Goal: Information Seeking & Learning: Learn about a topic

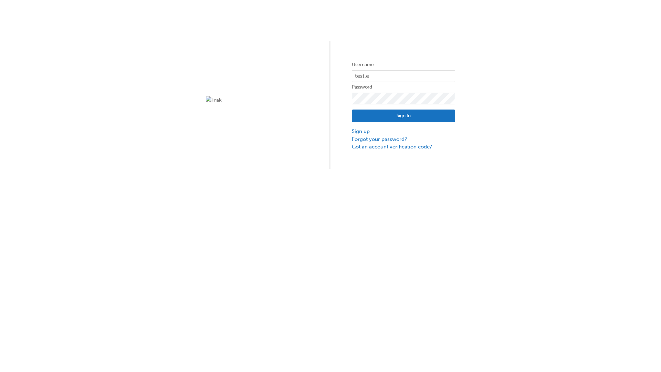
type input "test.e2e.user14"
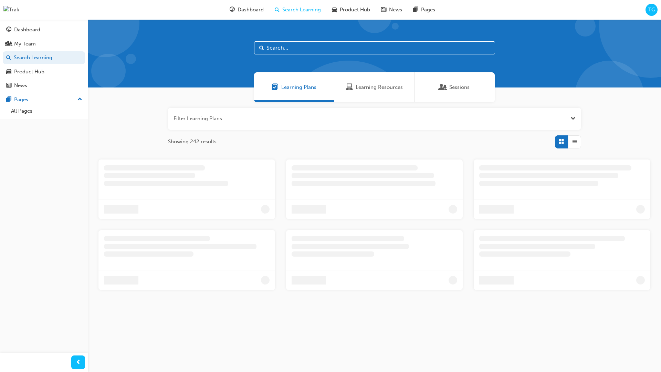
scroll to position [22, 0]
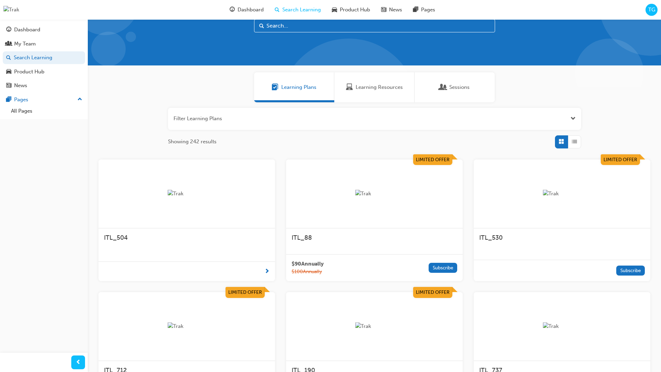
scroll to position [19, 0]
